Goal: Task Accomplishment & Management: Complete application form

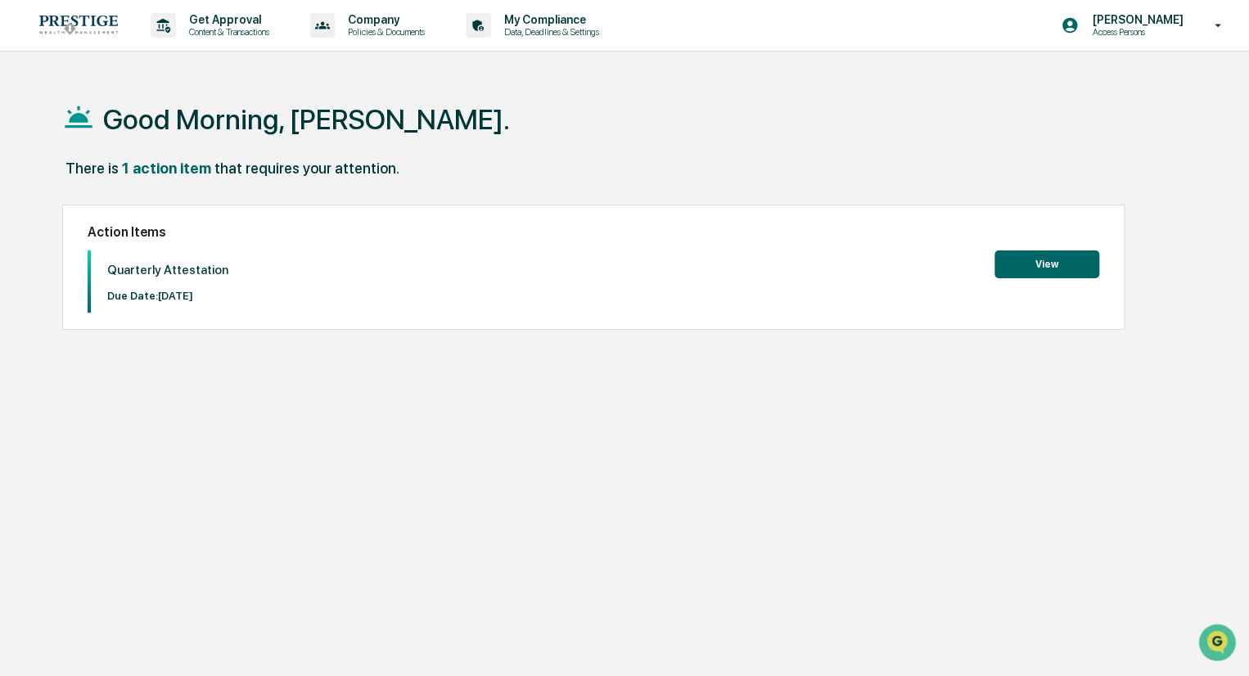
click at [1061, 262] on button "View" at bounding box center [1046, 264] width 105 height 28
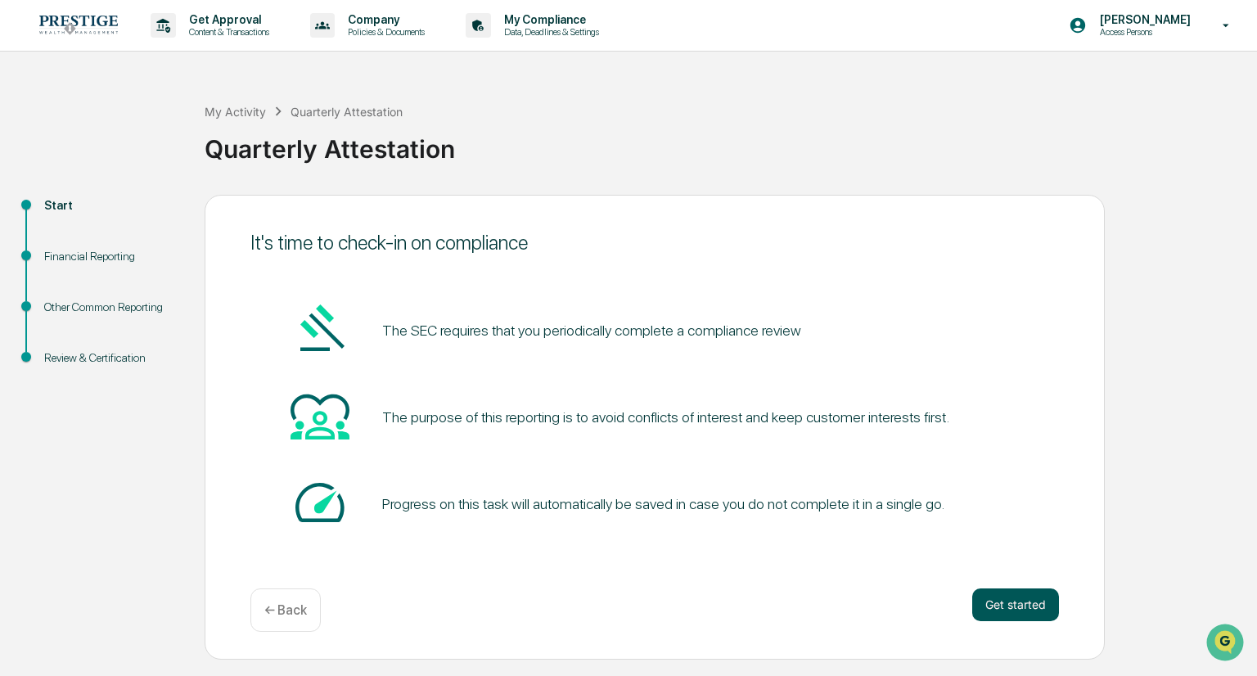
click at [1009, 601] on button "Get started" at bounding box center [1015, 604] width 87 height 33
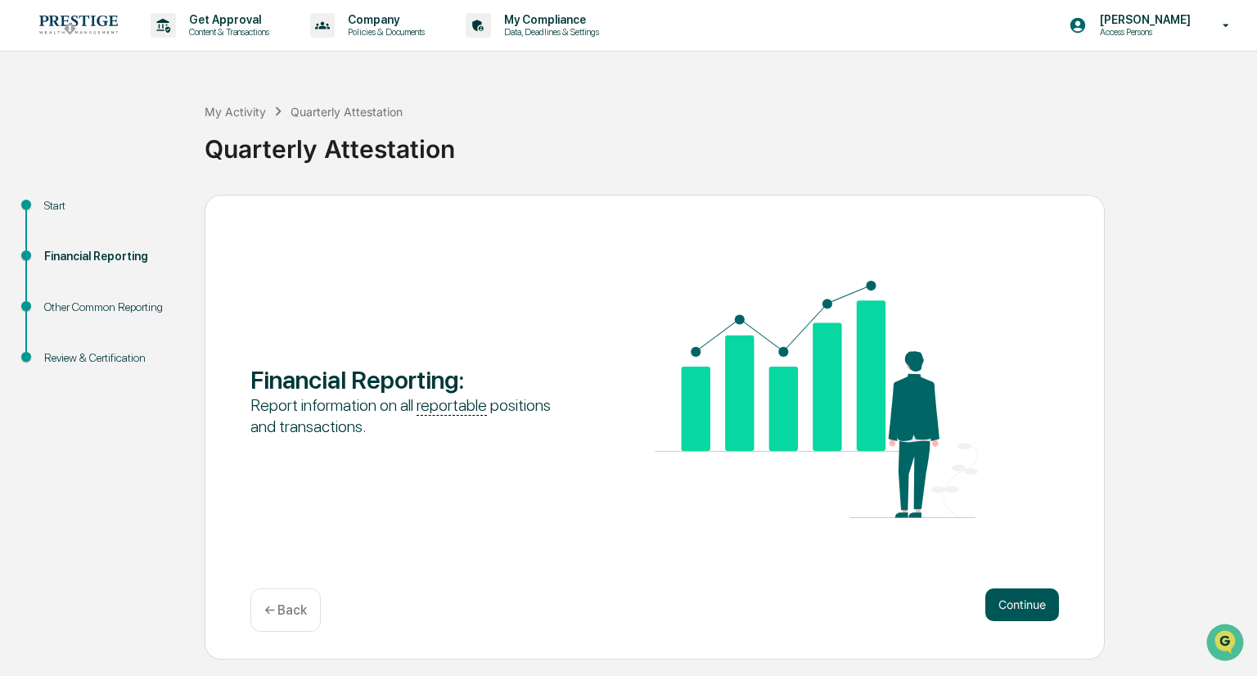
click at [1006, 601] on button "Continue" at bounding box center [1022, 604] width 74 height 33
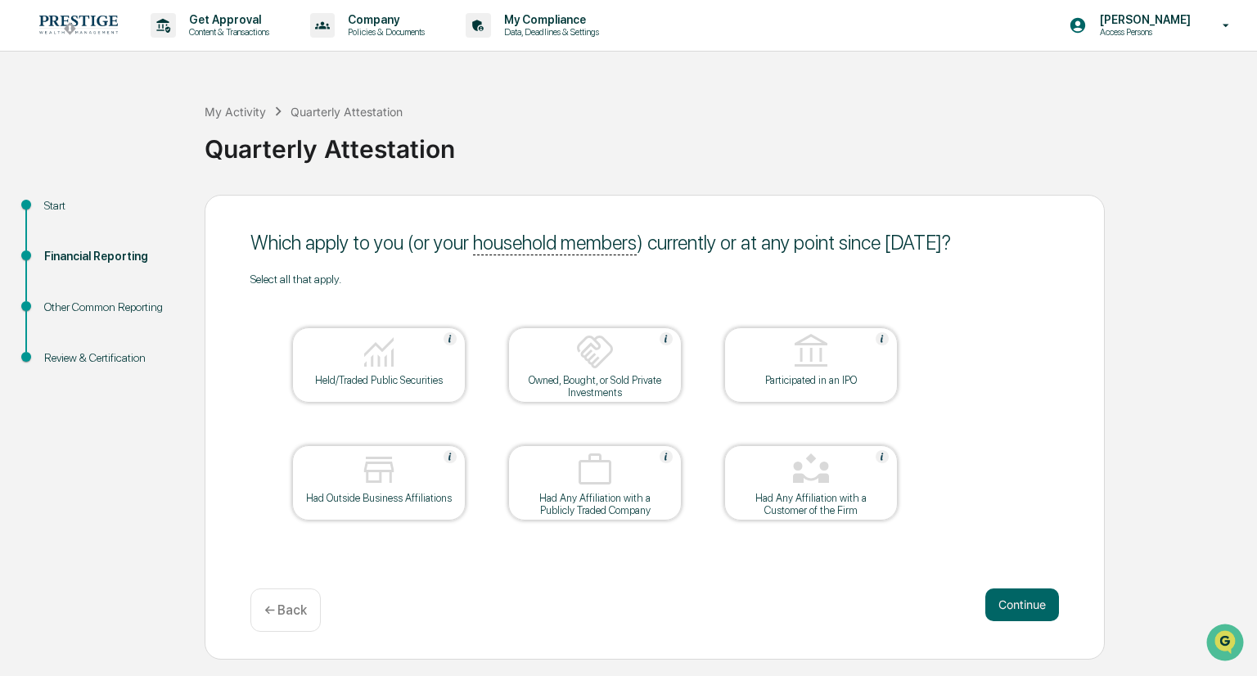
click at [373, 361] on img at bounding box center [378, 351] width 39 height 39
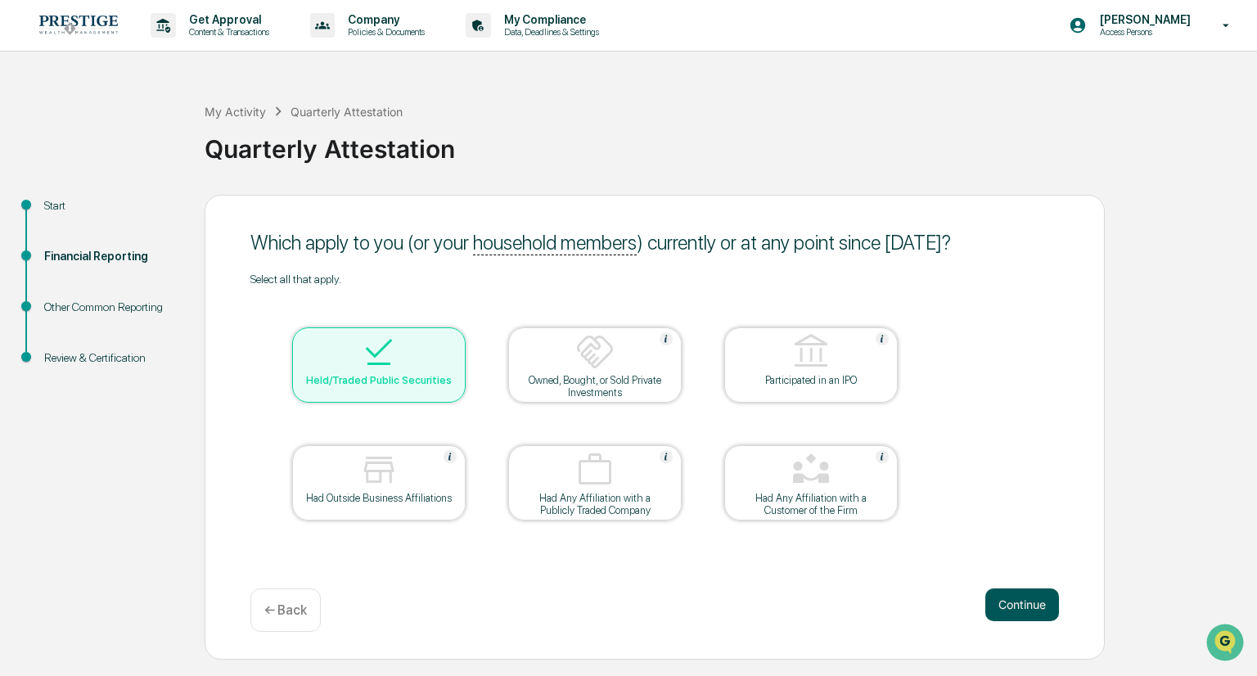
click at [1028, 604] on button "Continue" at bounding box center [1022, 604] width 74 height 33
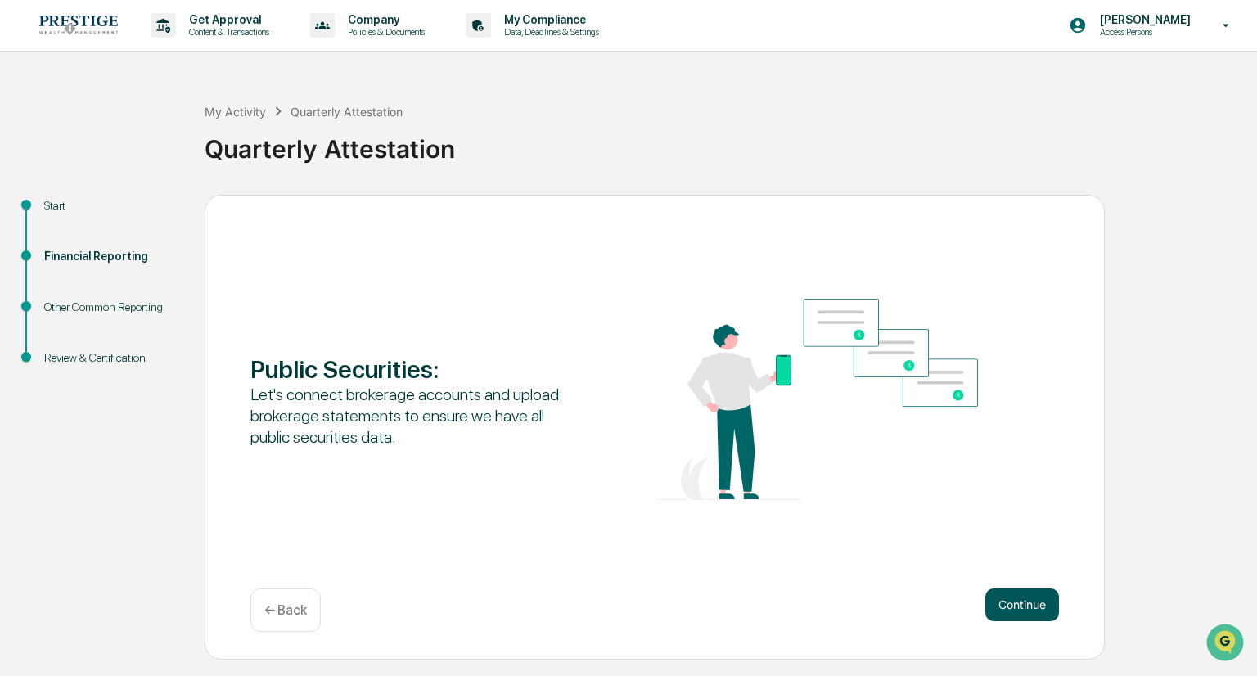
click at [1028, 606] on button "Continue" at bounding box center [1022, 604] width 74 height 33
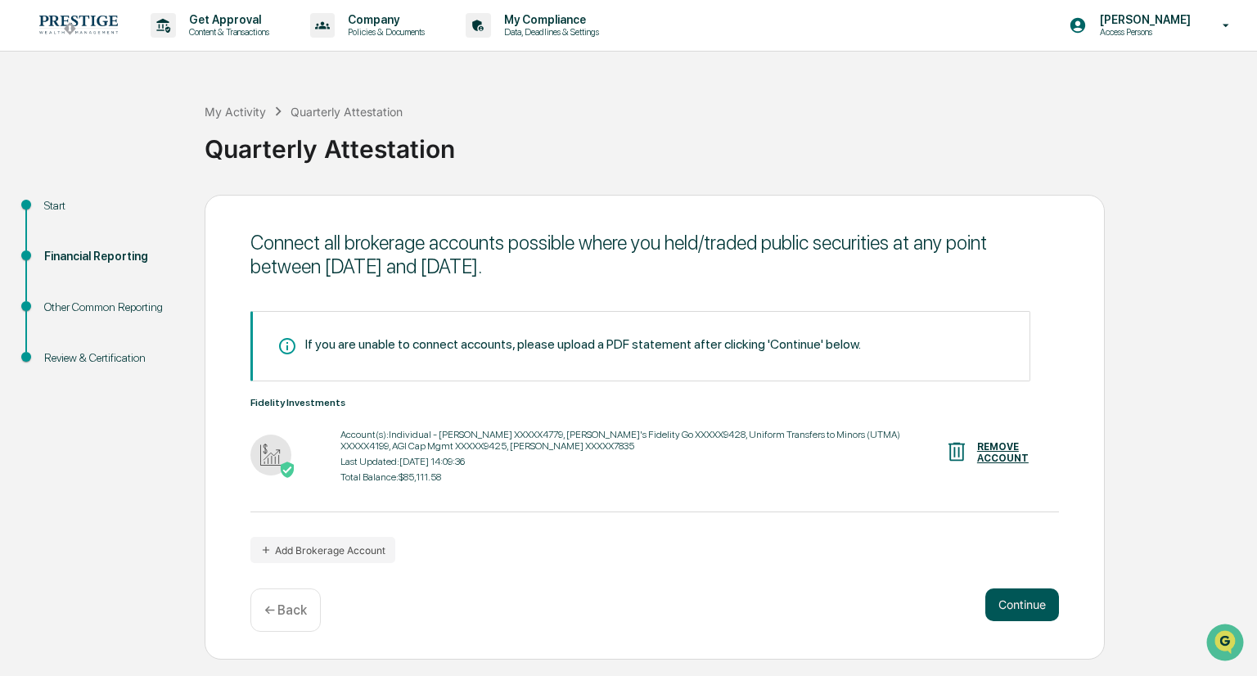
click at [1020, 606] on button "Continue" at bounding box center [1022, 604] width 74 height 33
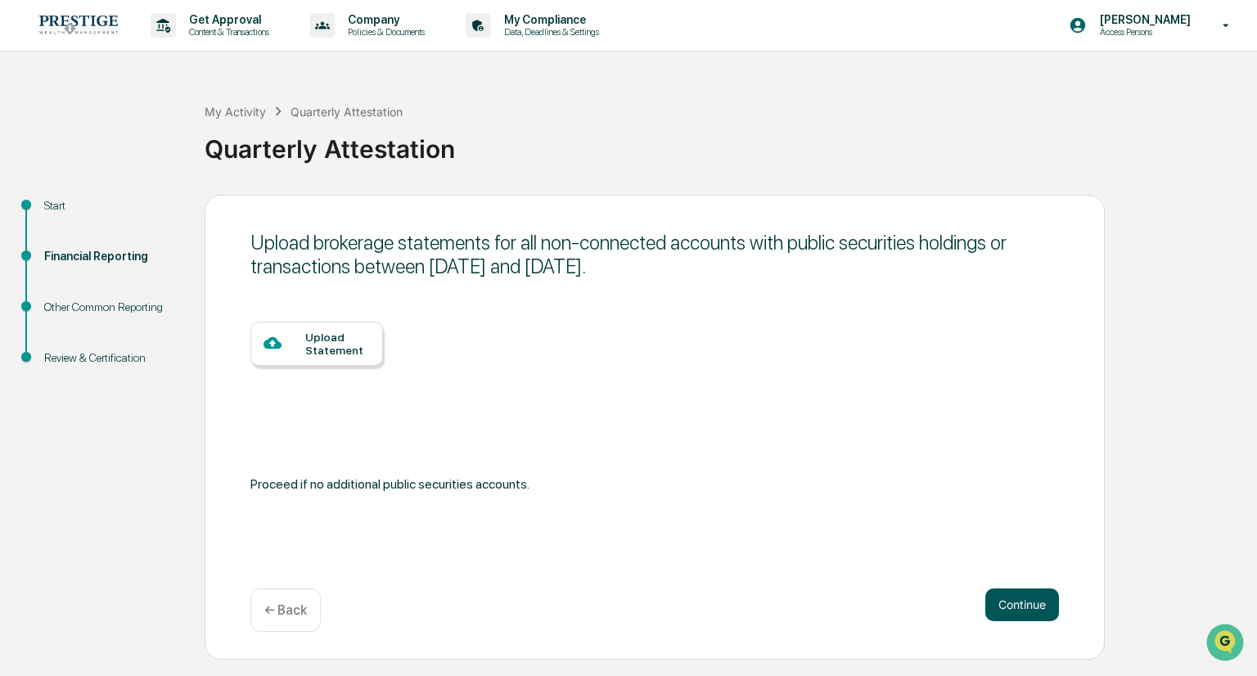
click at [1015, 601] on button "Continue" at bounding box center [1022, 604] width 74 height 33
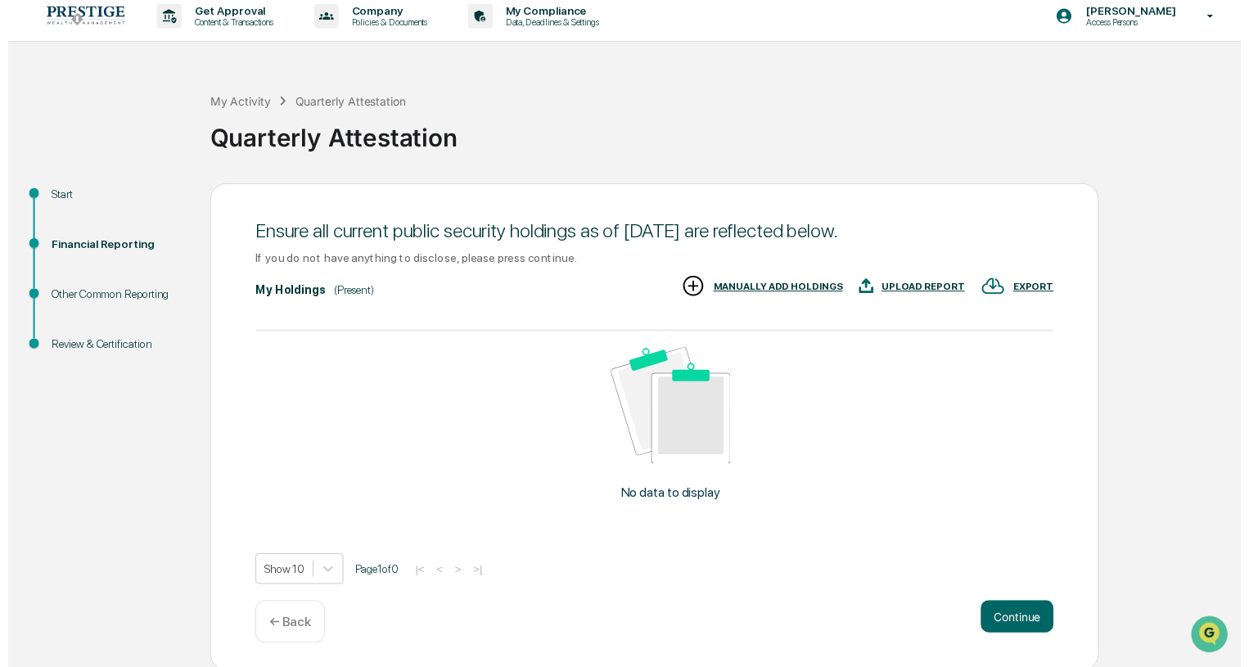
scroll to position [11, 0]
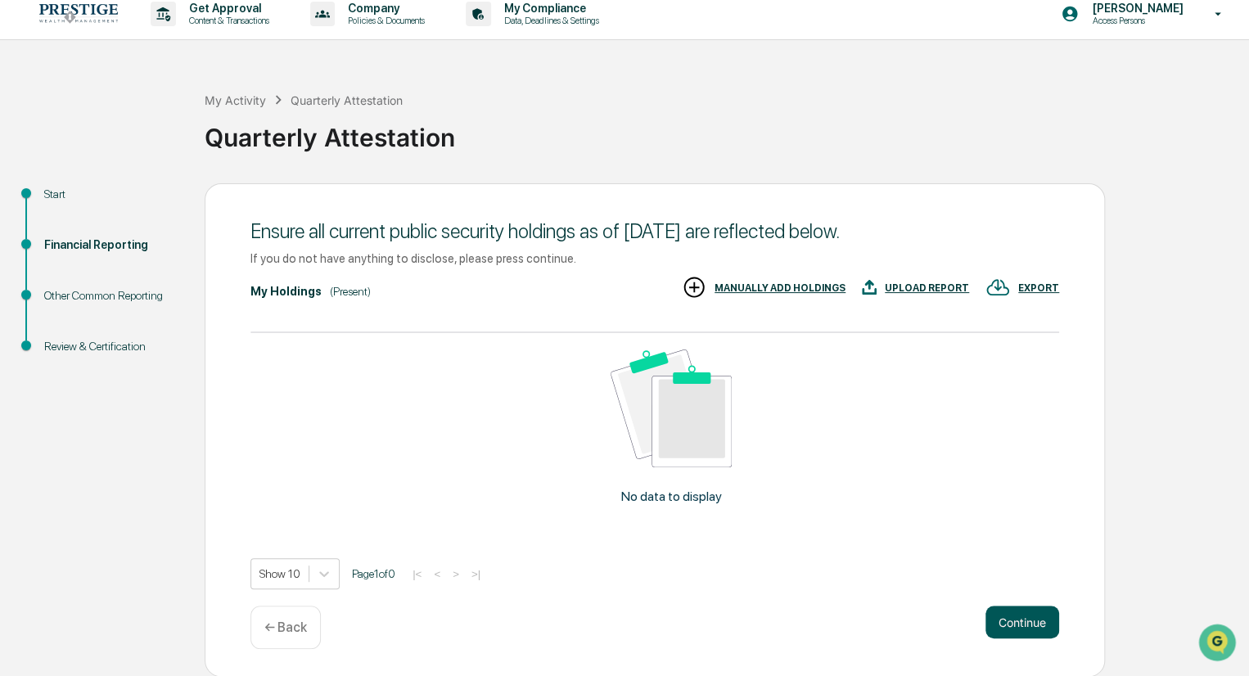
click at [1015, 620] on button "Continue" at bounding box center [1022, 622] width 74 height 33
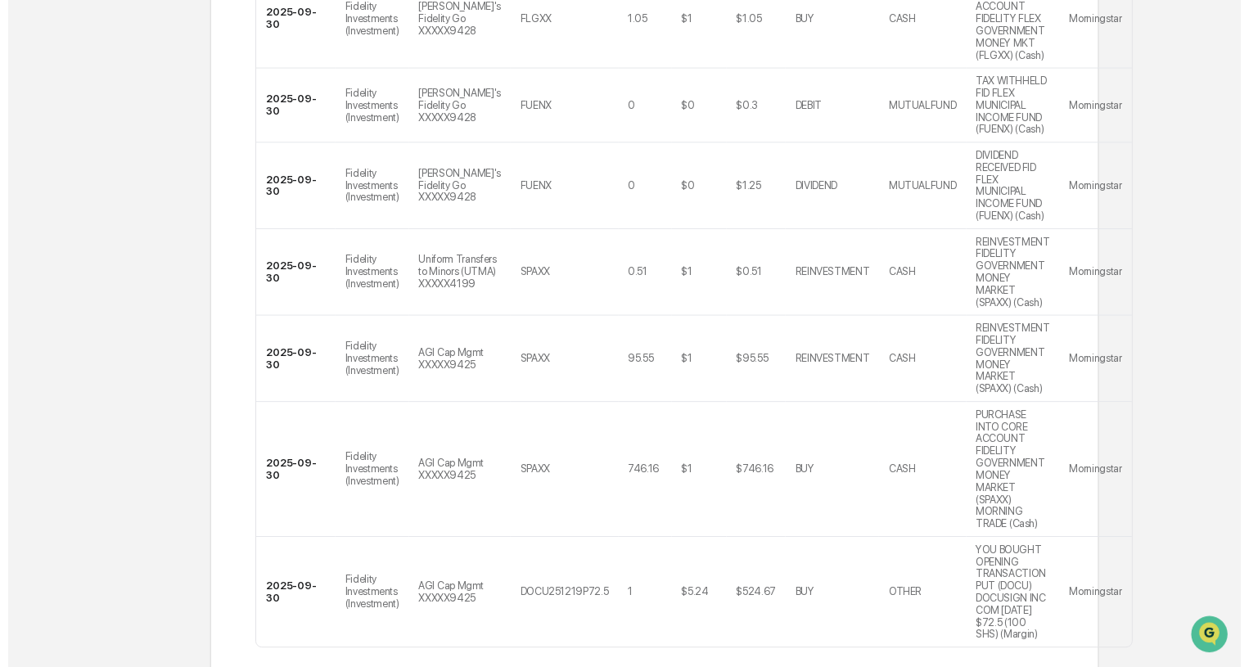
scroll to position [805, 0]
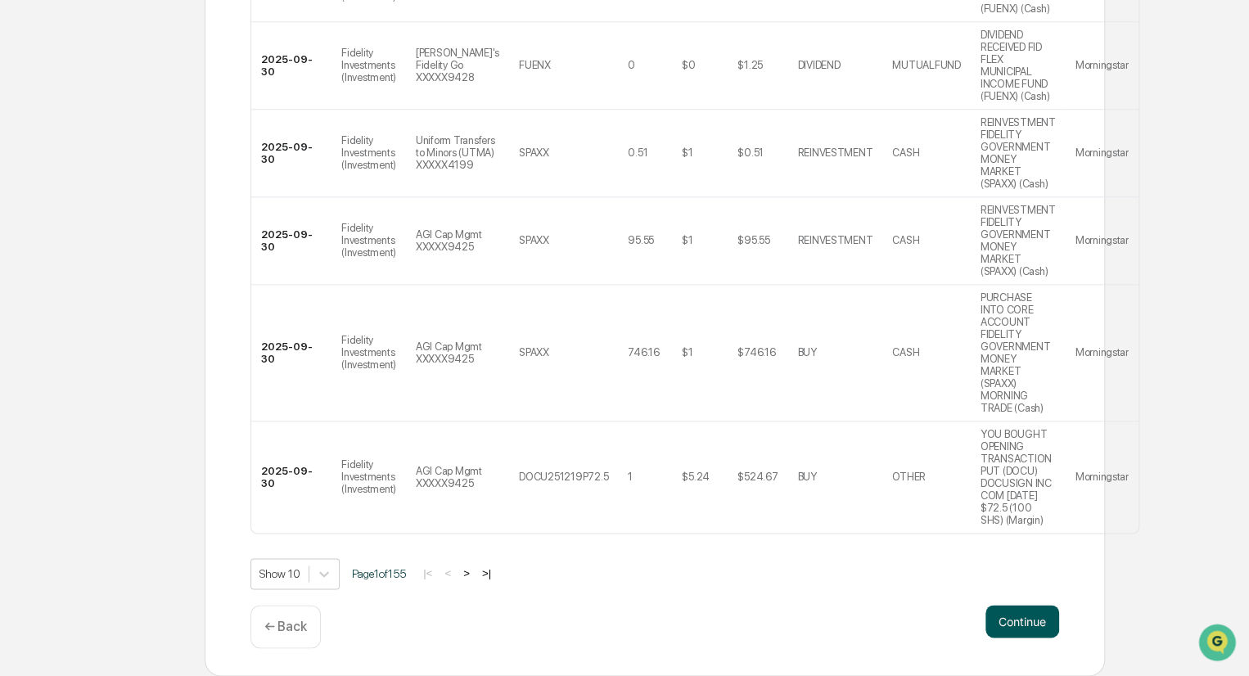
click at [1010, 625] on button "Continue" at bounding box center [1022, 621] width 74 height 33
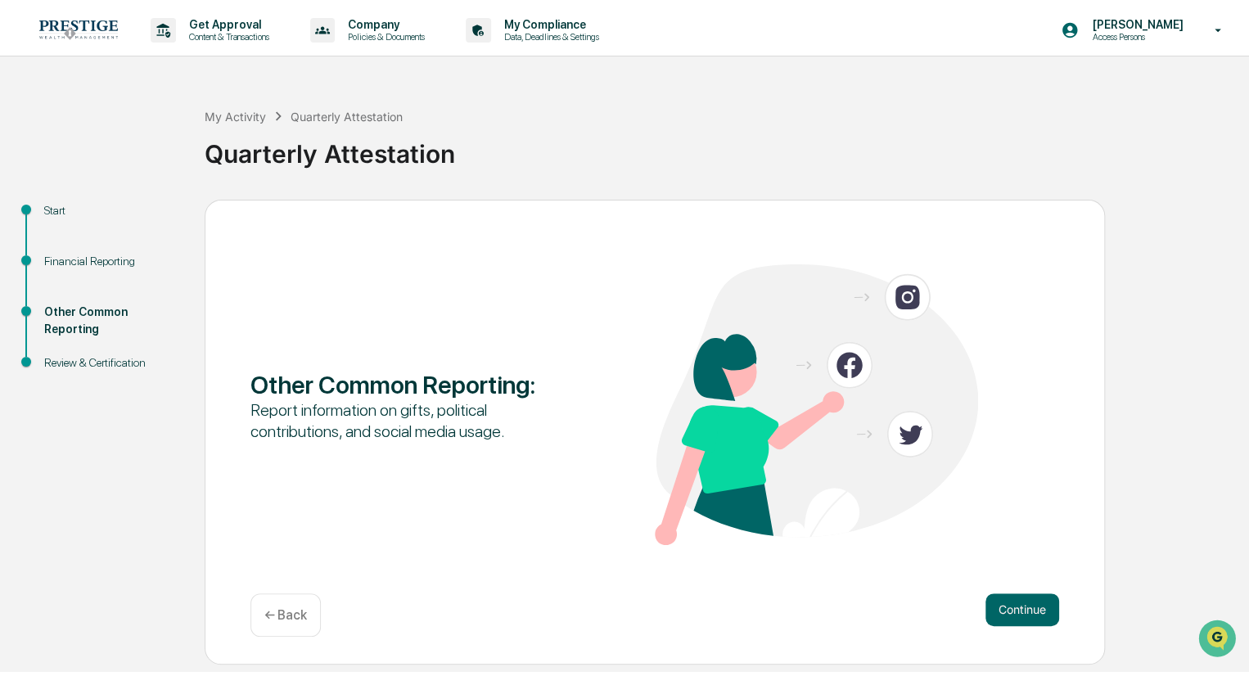
scroll to position [0, 0]
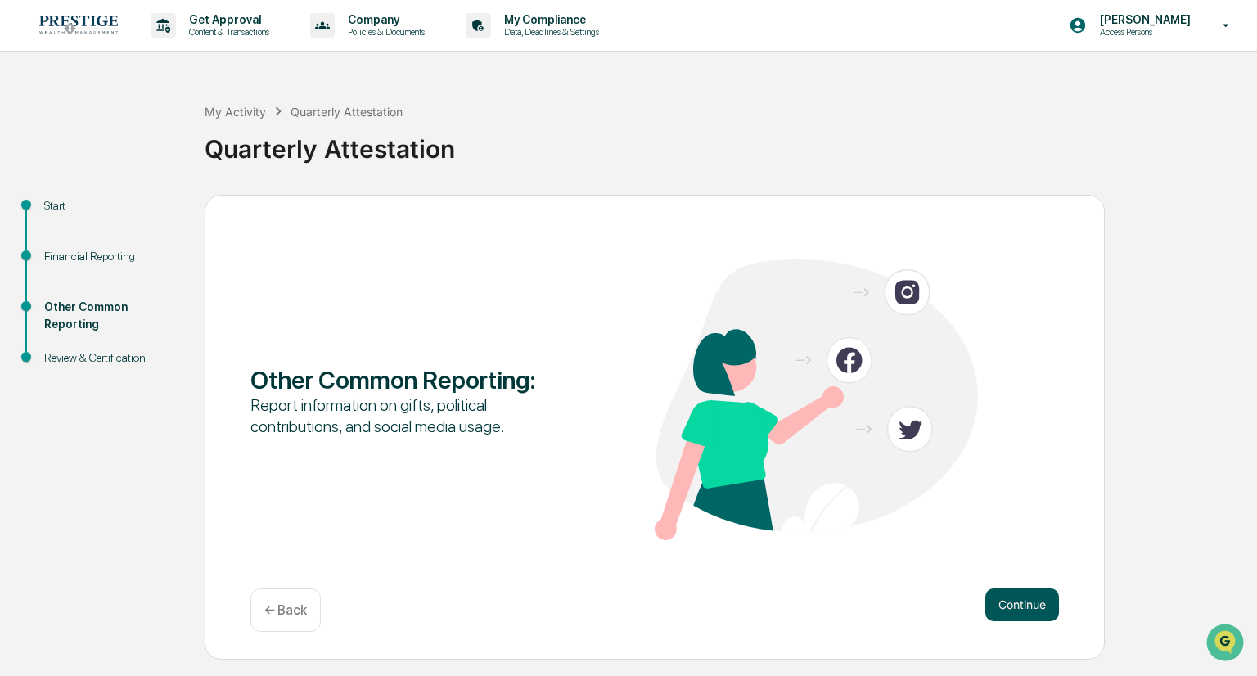
click at [1032, 620] on button "Continue" at bounding box center [1022, 604] width 74 height 33
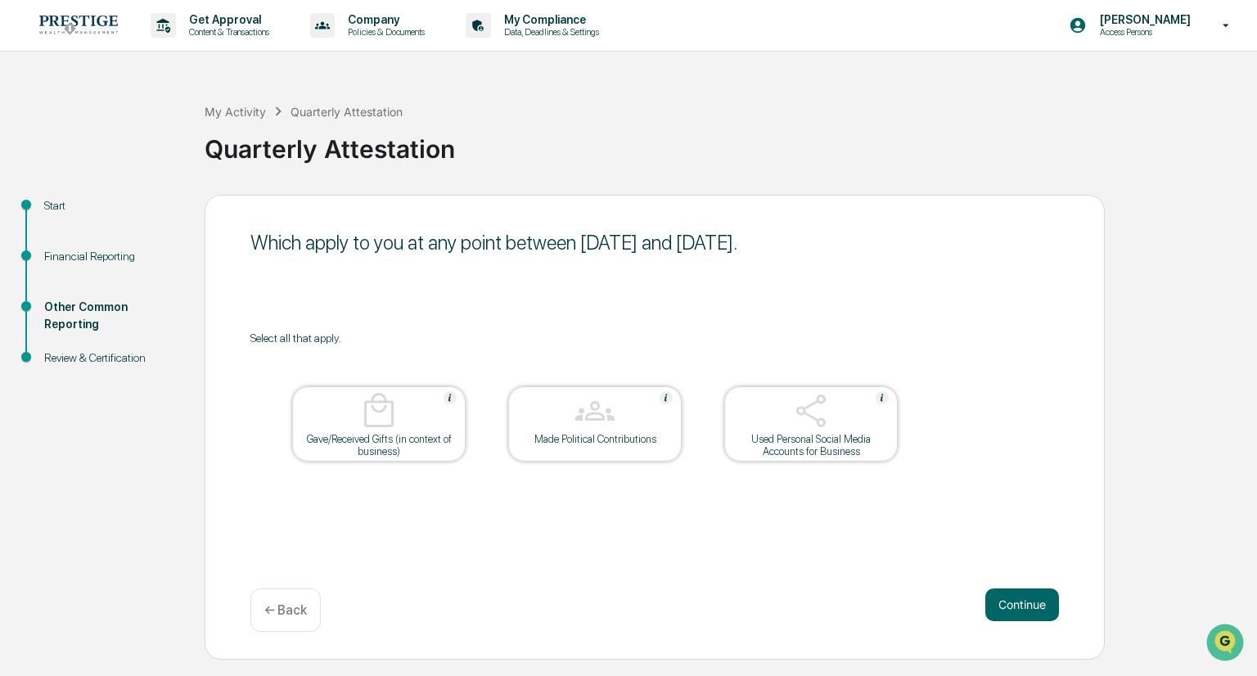
click at [1016, 597] on button "Continue" at bounding box center [1022, 604] width 74 height 33
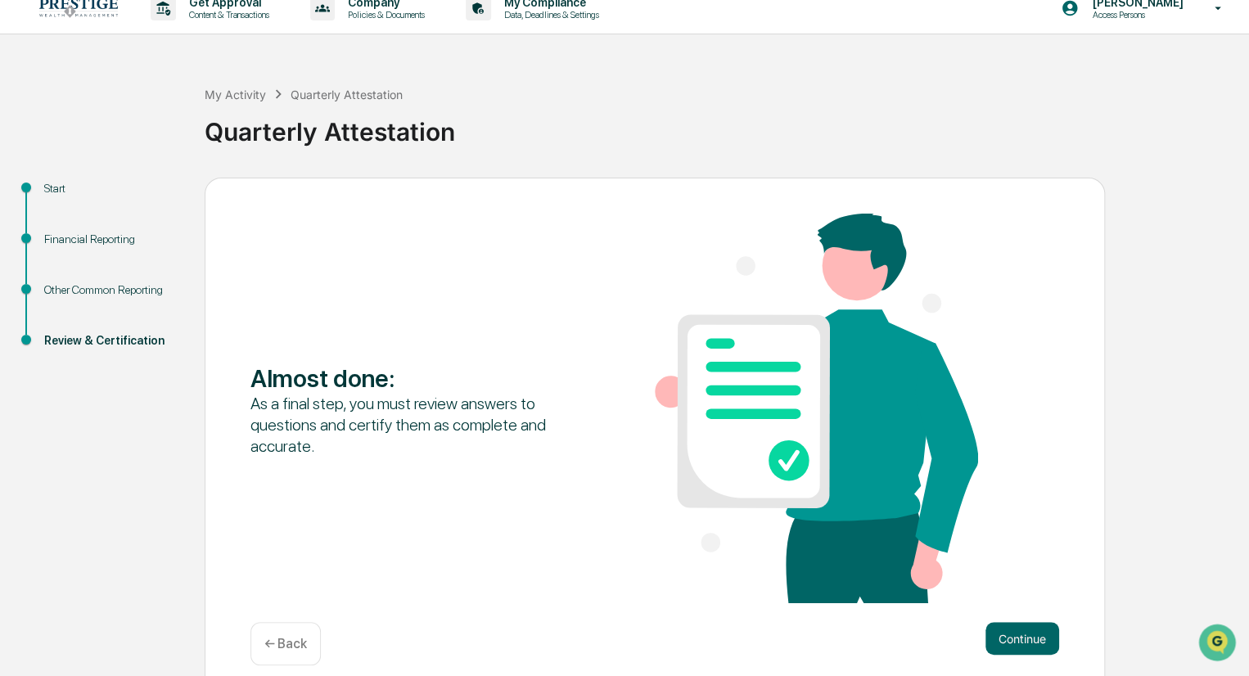
scroll to position [34, 0]
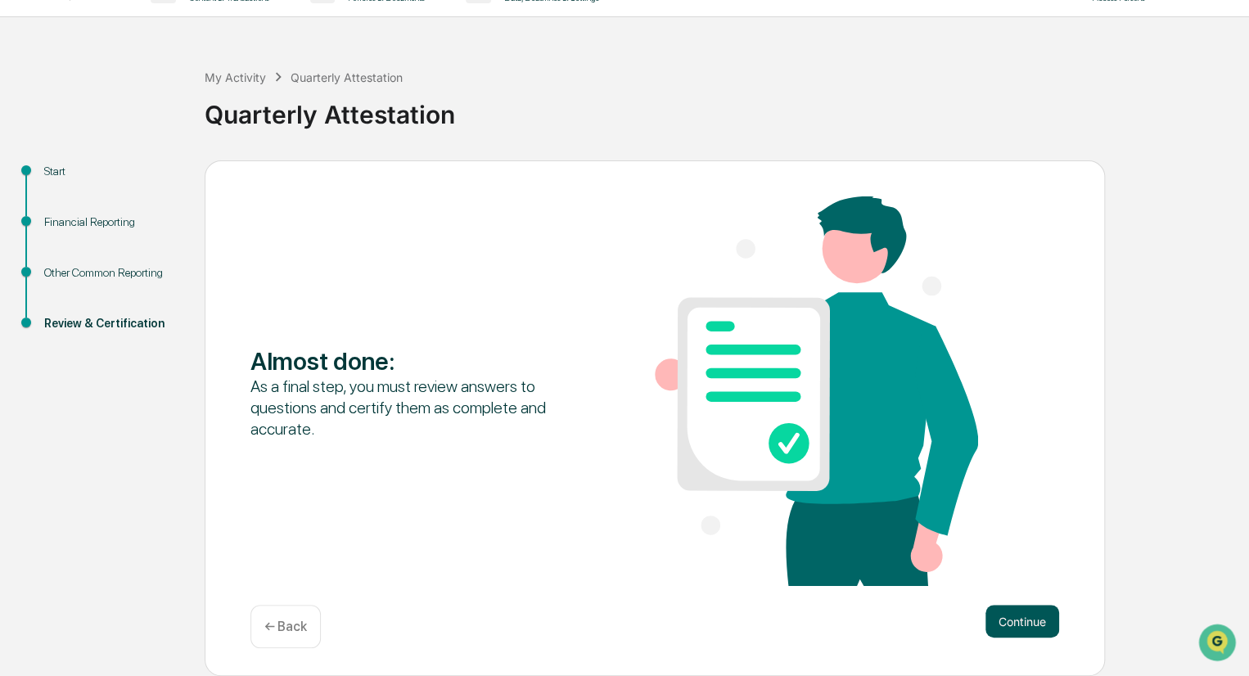
click at [1016, 613] on button "Continue" at bounding box center [1022, 621] width 74 height 33
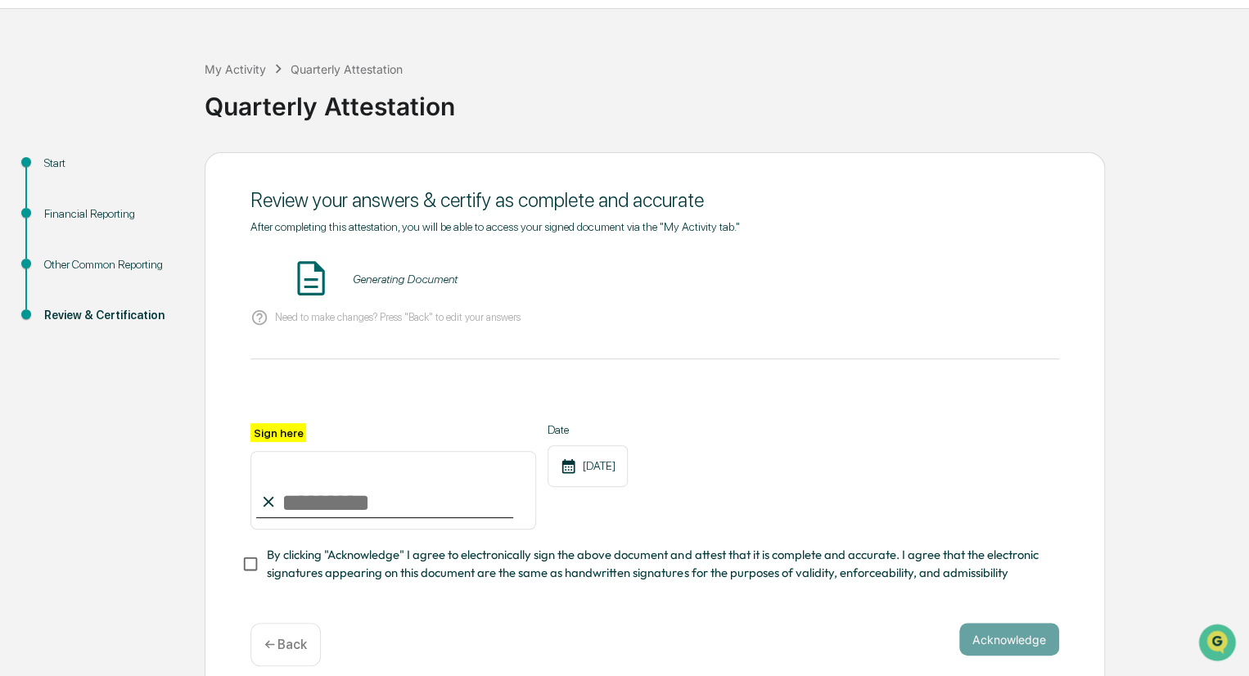
scroll to position [66, 0]
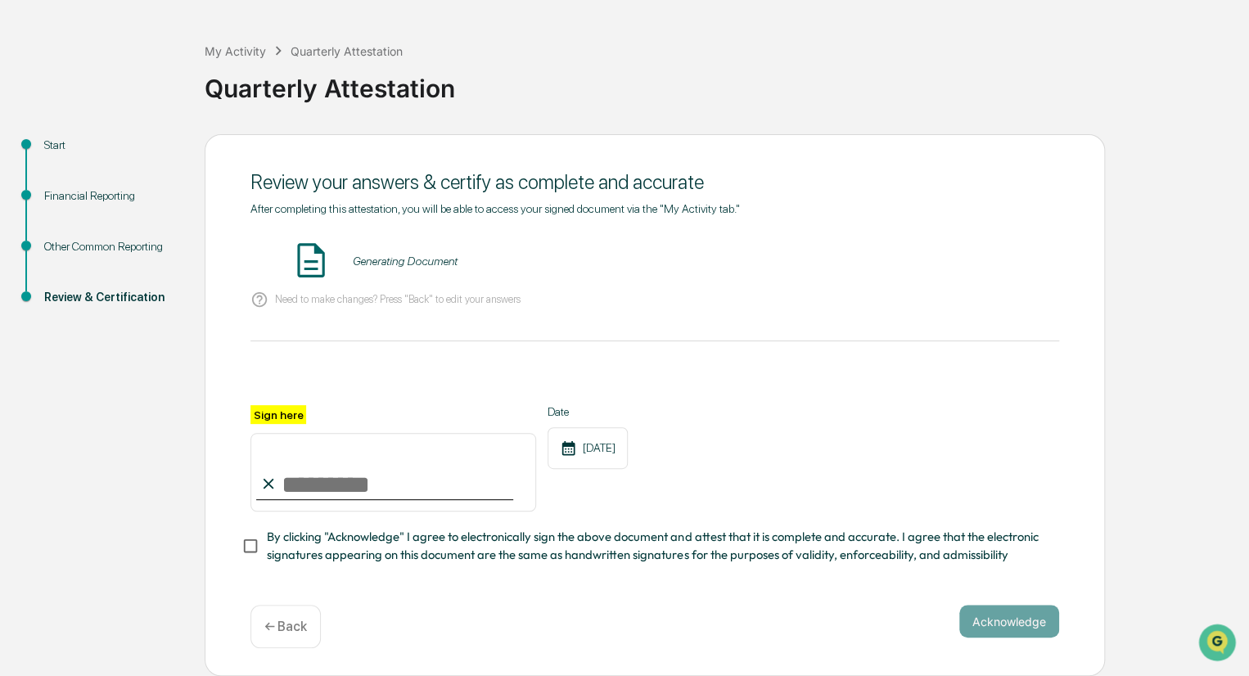
drag, startPoint x: 282, startPoint y: 489, endPoint x: 291, endPoint y: 470, distance: 20.9
click at [291, 470] on input "Sign here" at bounding box center [393, 472] width 286 height 79
type input "**********"
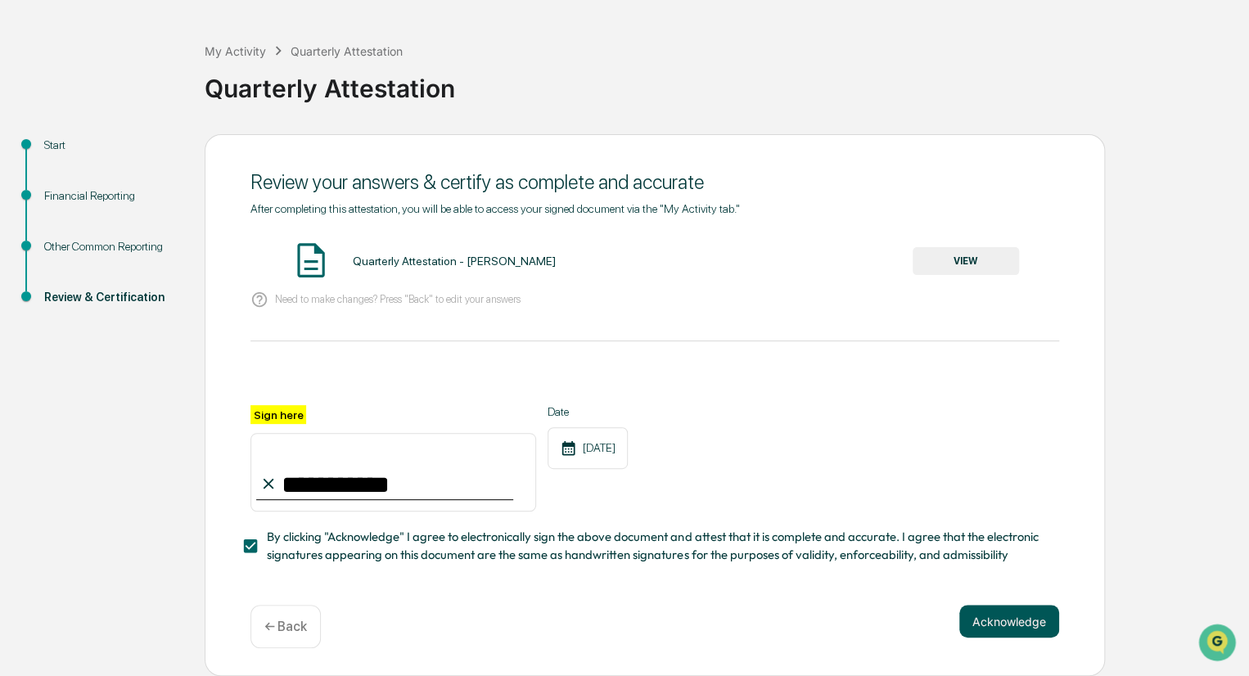
click at [1002, 615] on button "Acknowledge" at bounding box center [1009, 621] width 100 height 33
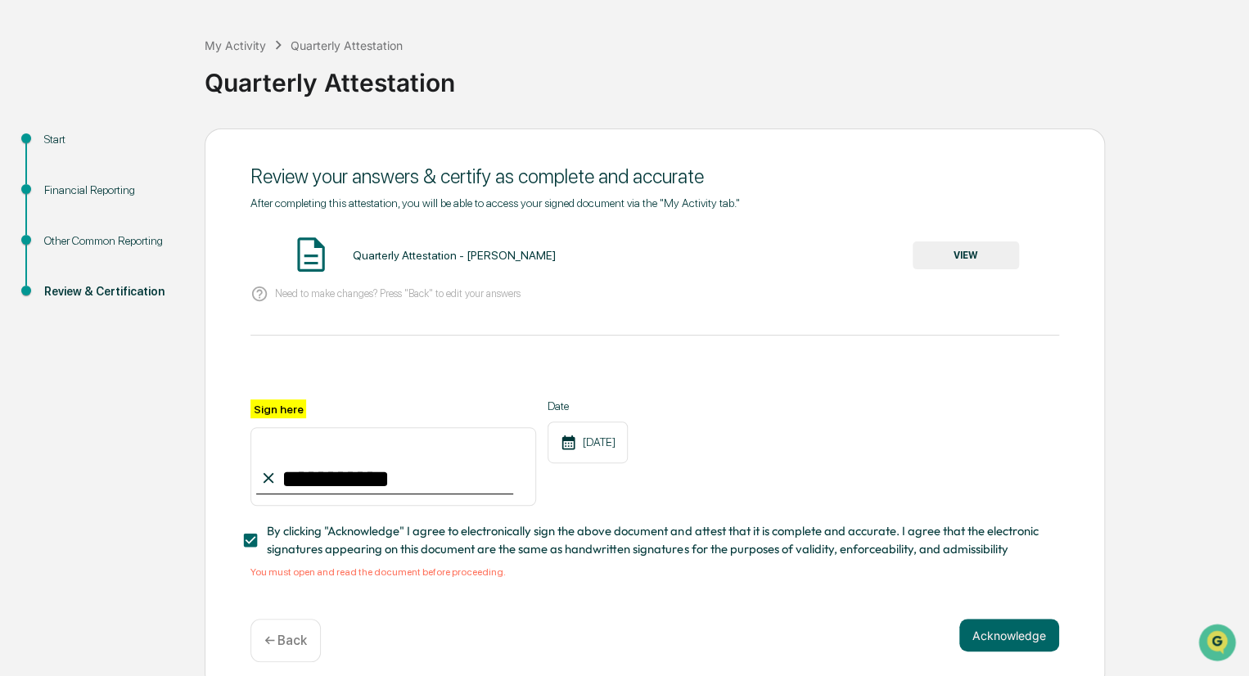
click at [941, 251] on button "VIEW" at bounding box center [965, 255] width 106 height 28
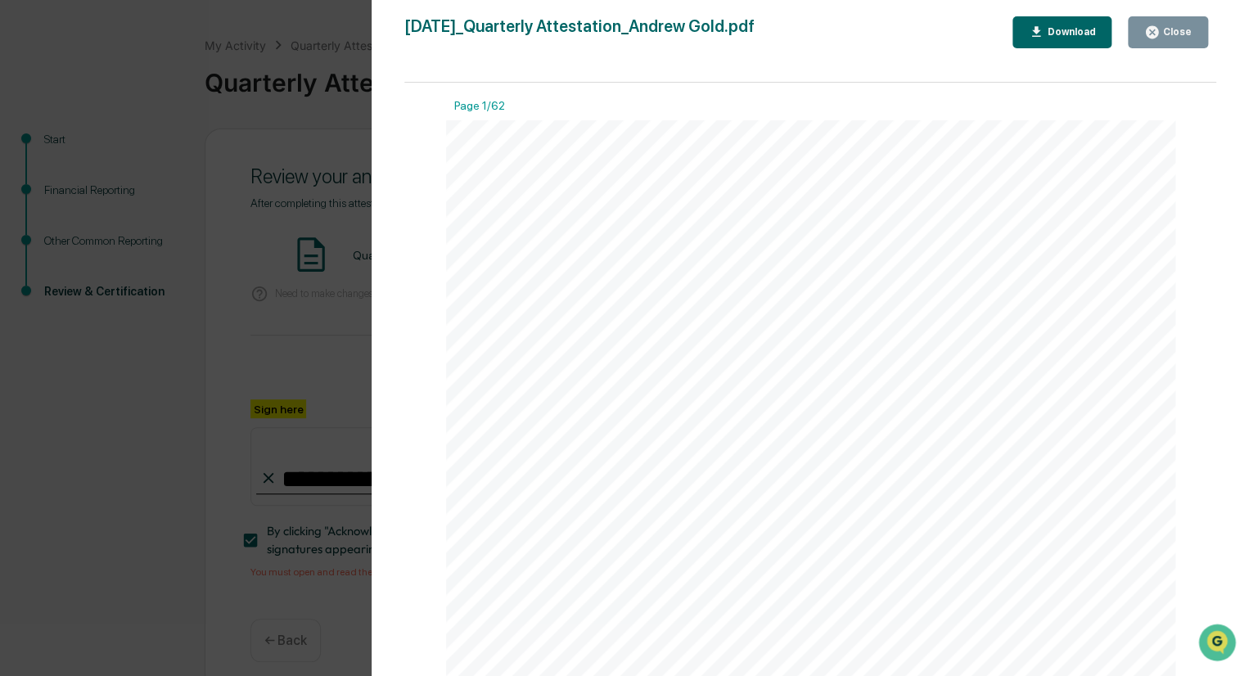
scroll to position [324, 0]
click at [1187, 26] on div "Close" at bounding box center [1176, 31] width 32 height 11
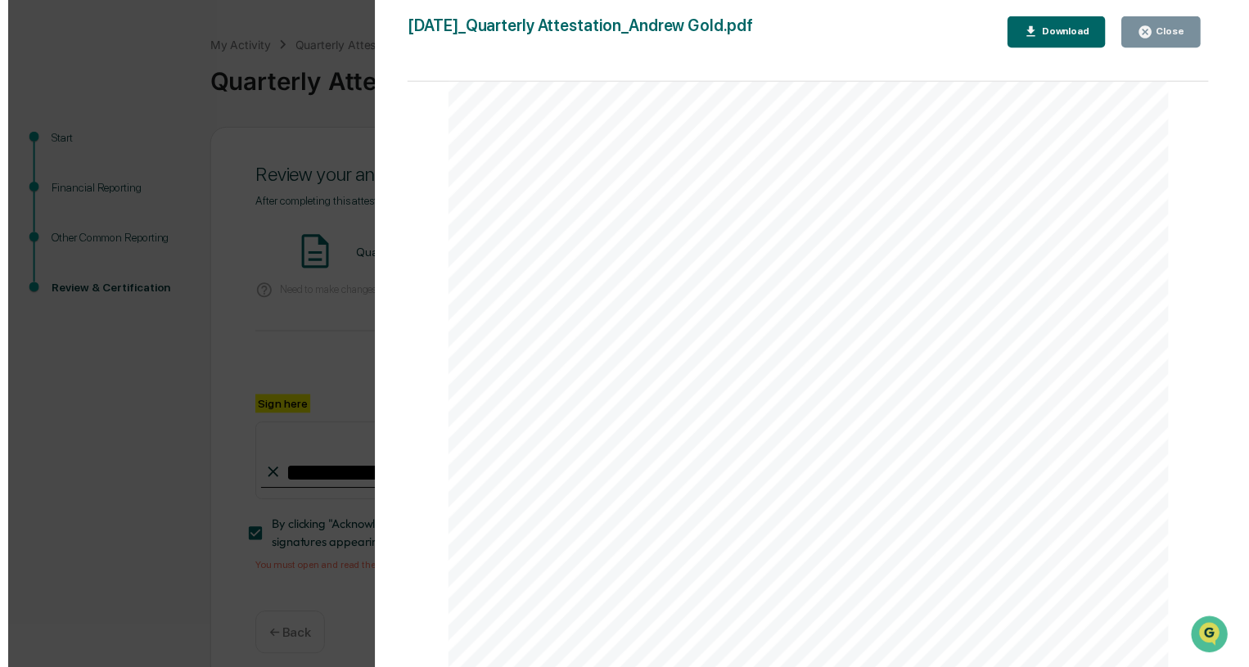
scroll to position [0, 0]
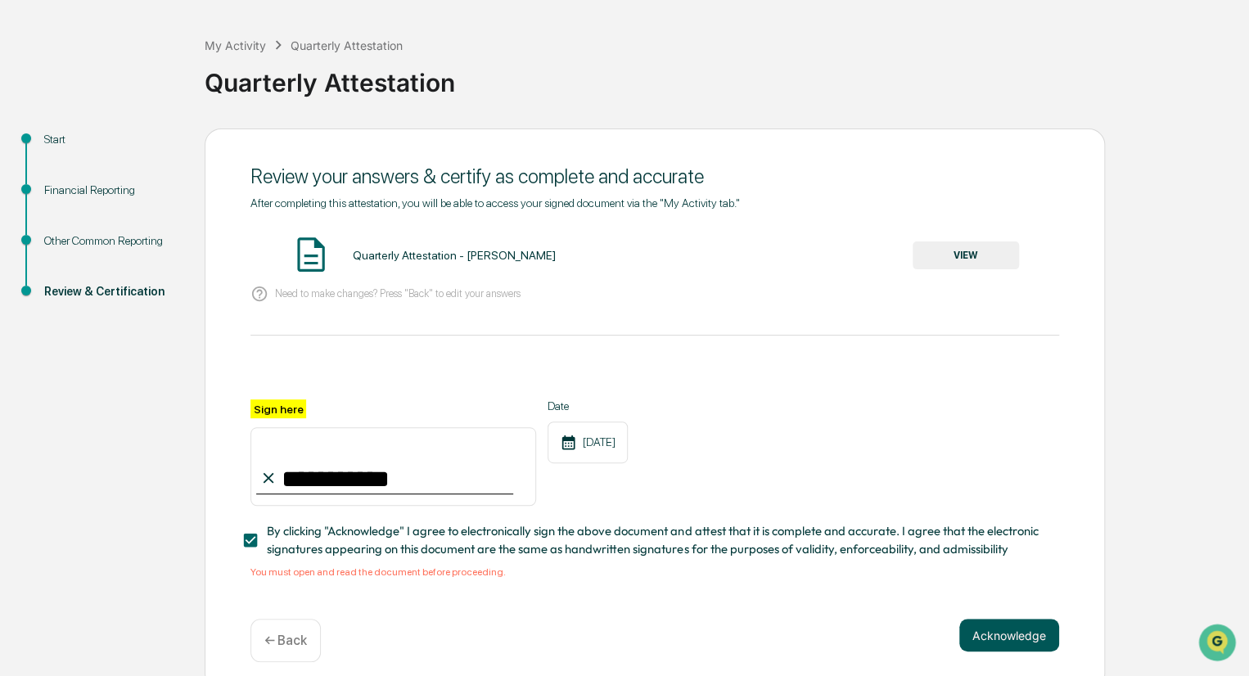
click at [1002, 633] on button "Acknowledge" at bounding box center [1009, 635] width 100 height 33
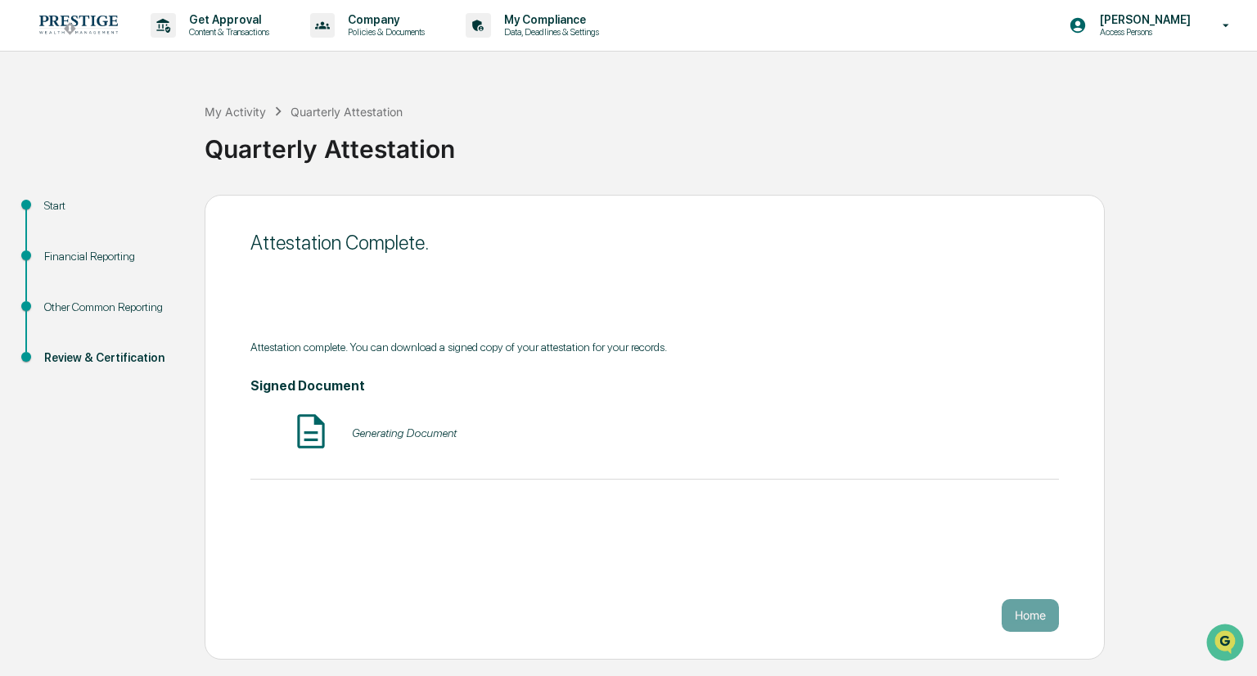
click at [1020, 609] on button "Home" at bounding box center [1030, 615] width 57 height 33
